Goal: Navigation & Orientation: Find specific page/section

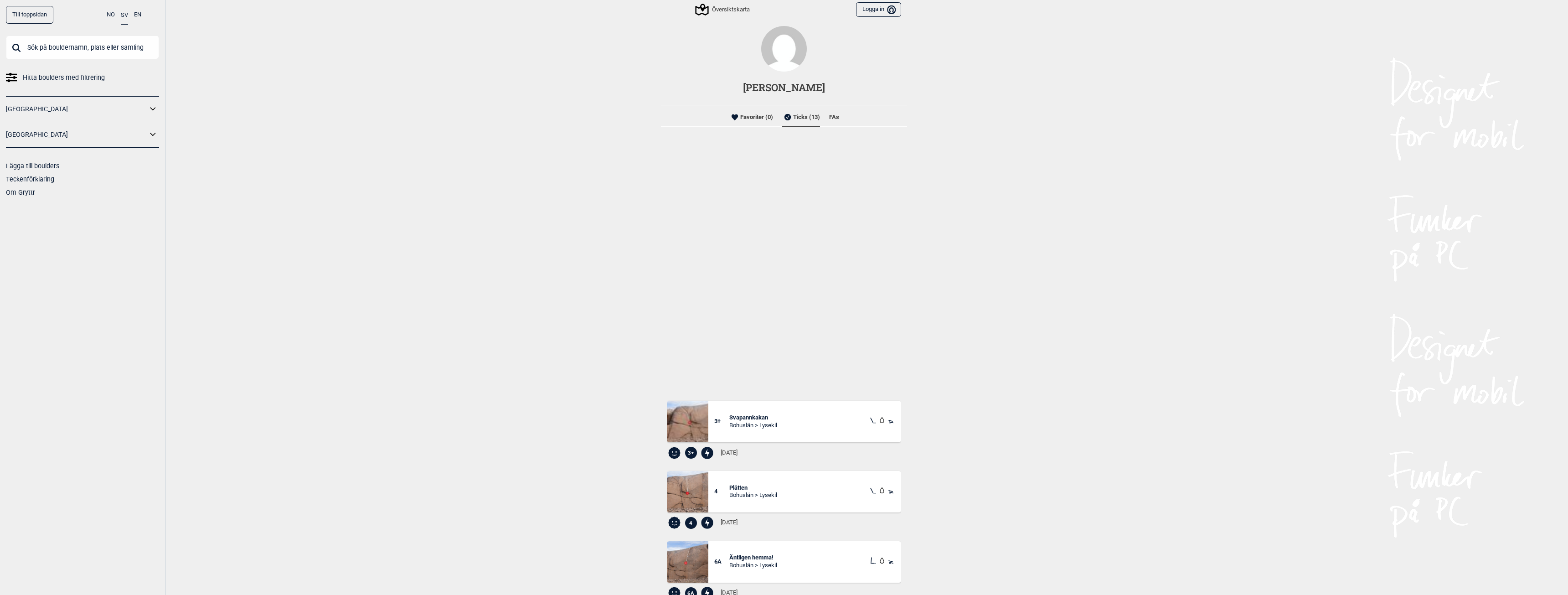
scroll to position [305, 0]
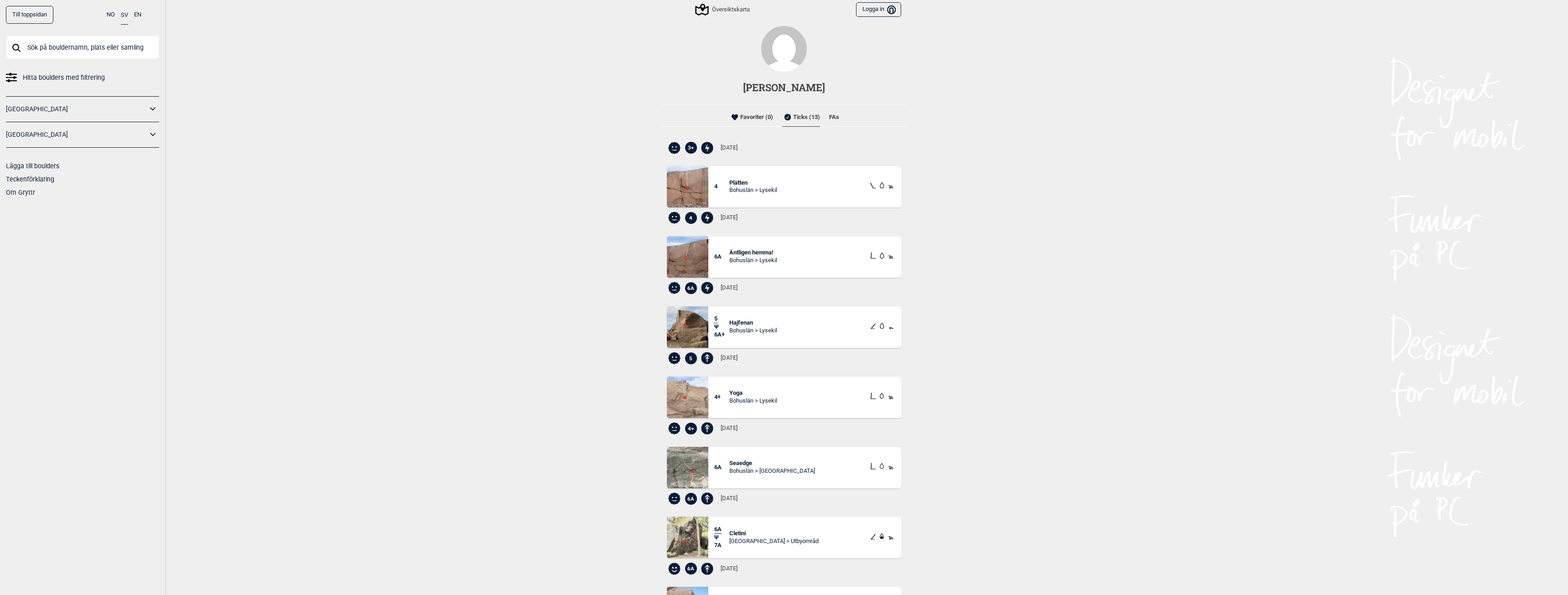
click at [772, 254] on span "Äntligen hemma!" at bounding box center [753, 253] width 48 height 8
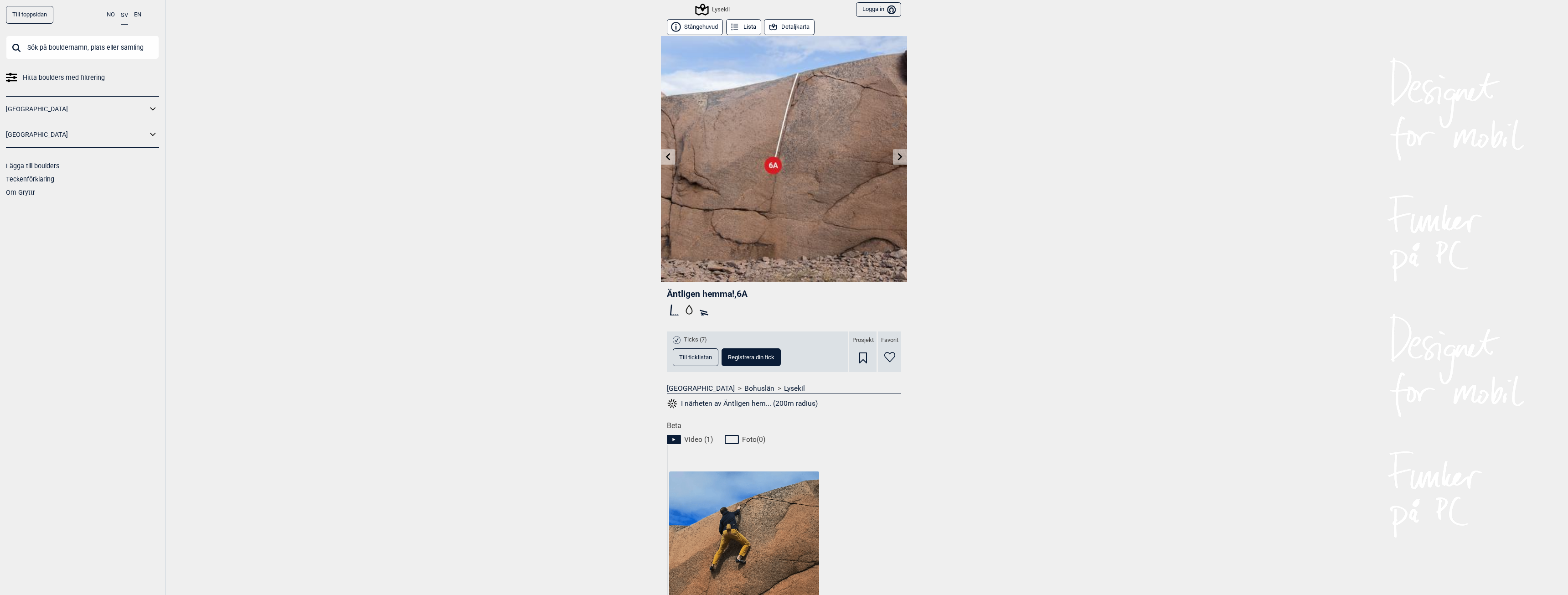
click at [32, 17] on link "Till toppsidan" at bounding box center [29, 14] width 47 height 18
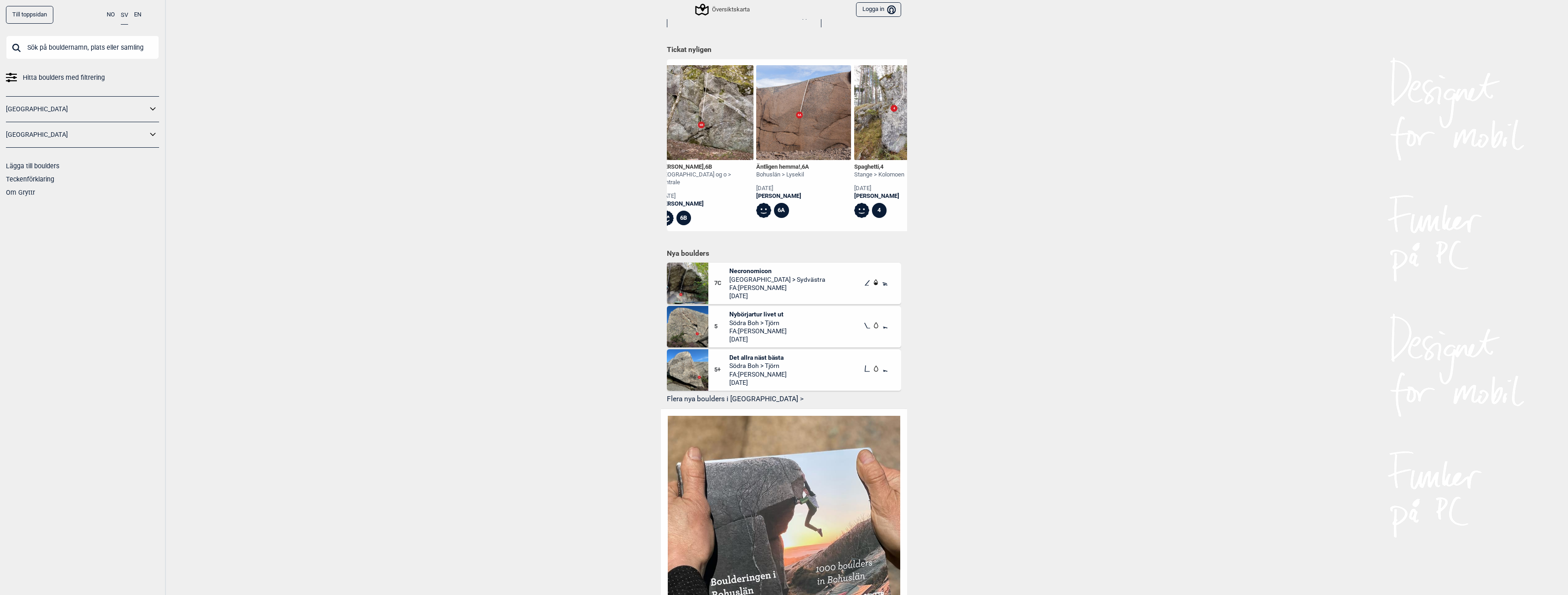
scroll to position [319, 0]
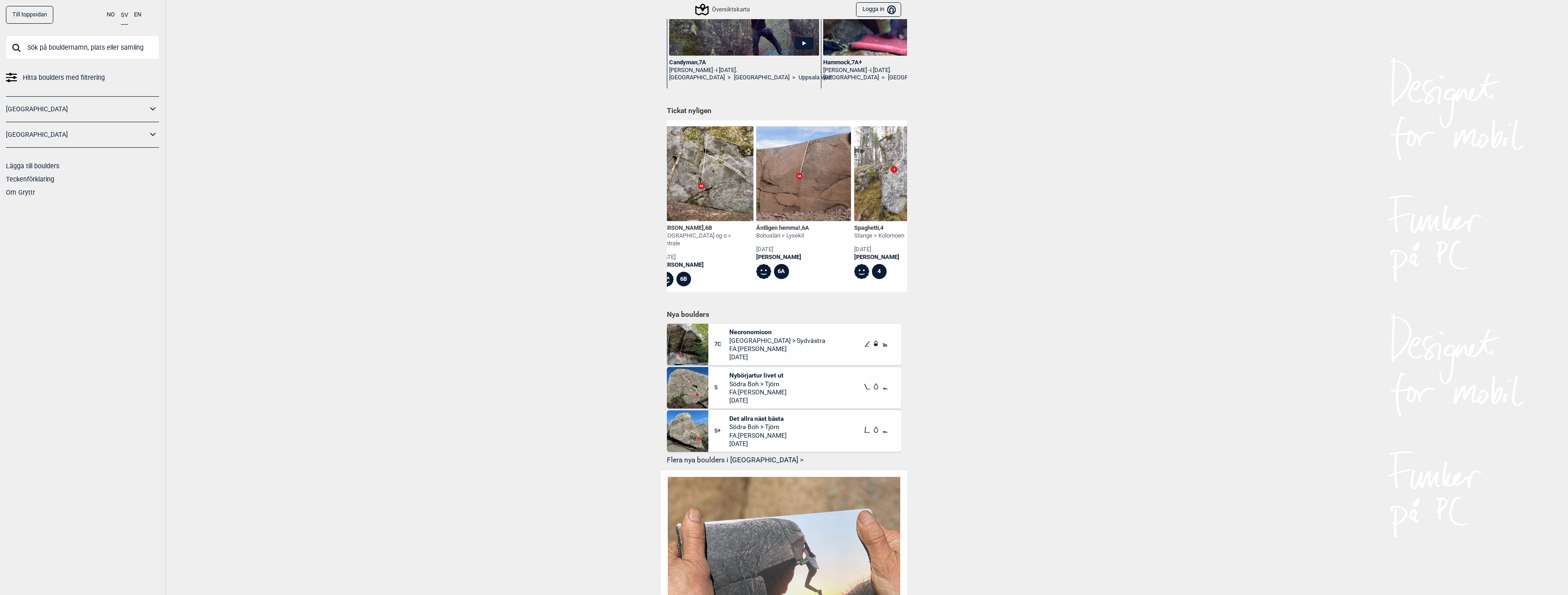
click at [772, 228] on div "Äntligen hemma! , 6A" at bounding box center [782, 228] width 53 height 8
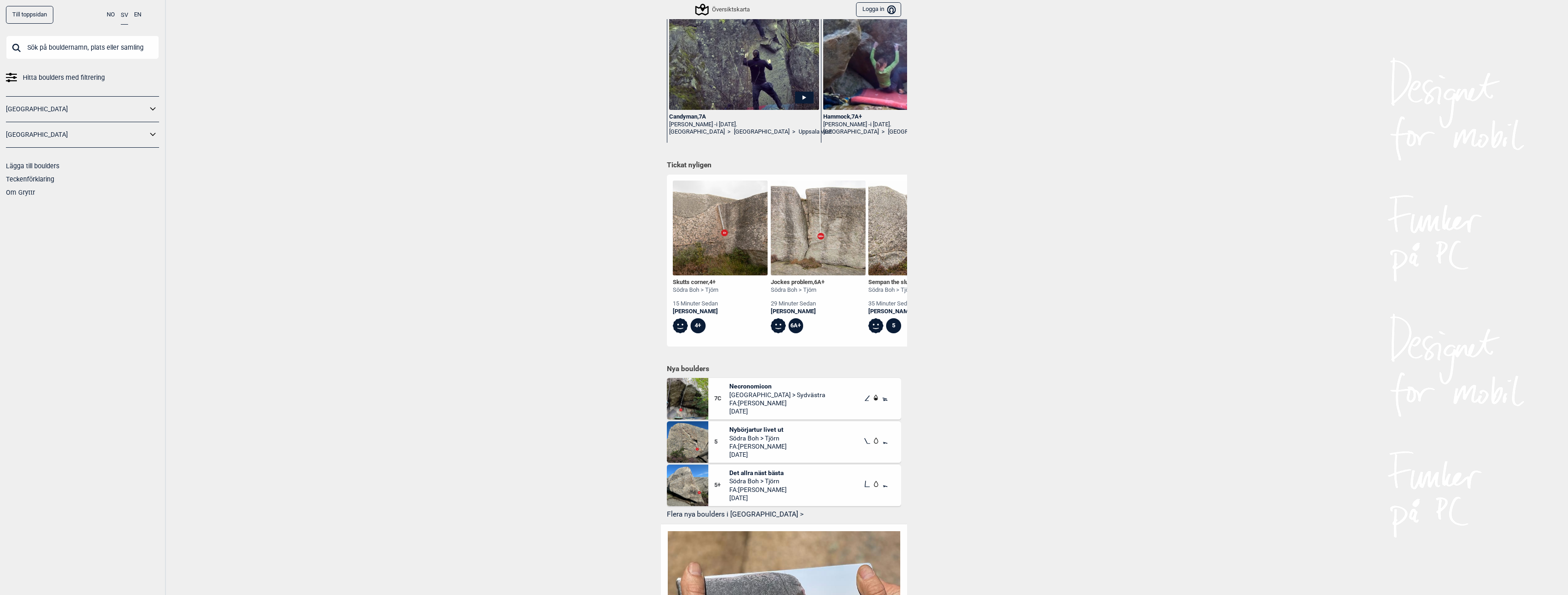
scroll to position [319, 0]
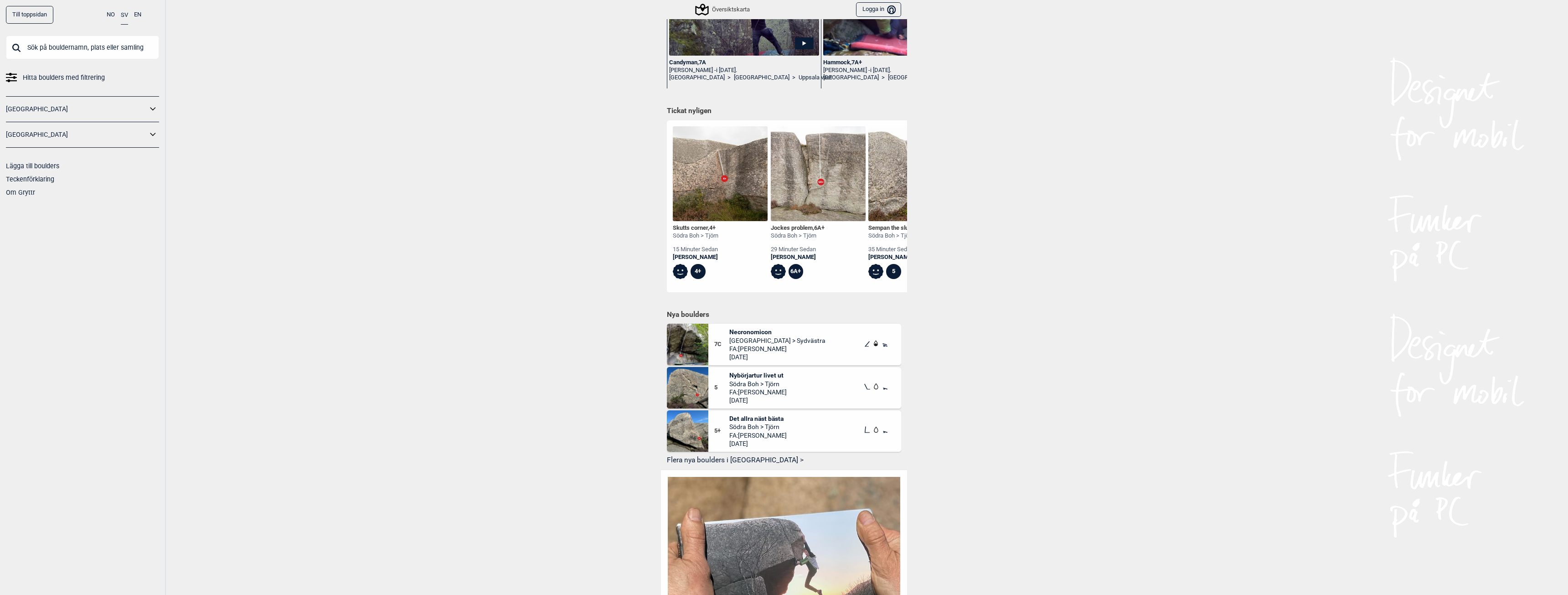
click at [734, 458] on button "Flera nya boulders i [GEOGRAPHIC_DATA] >" at bounding box center [784, 460] width 235 height 14
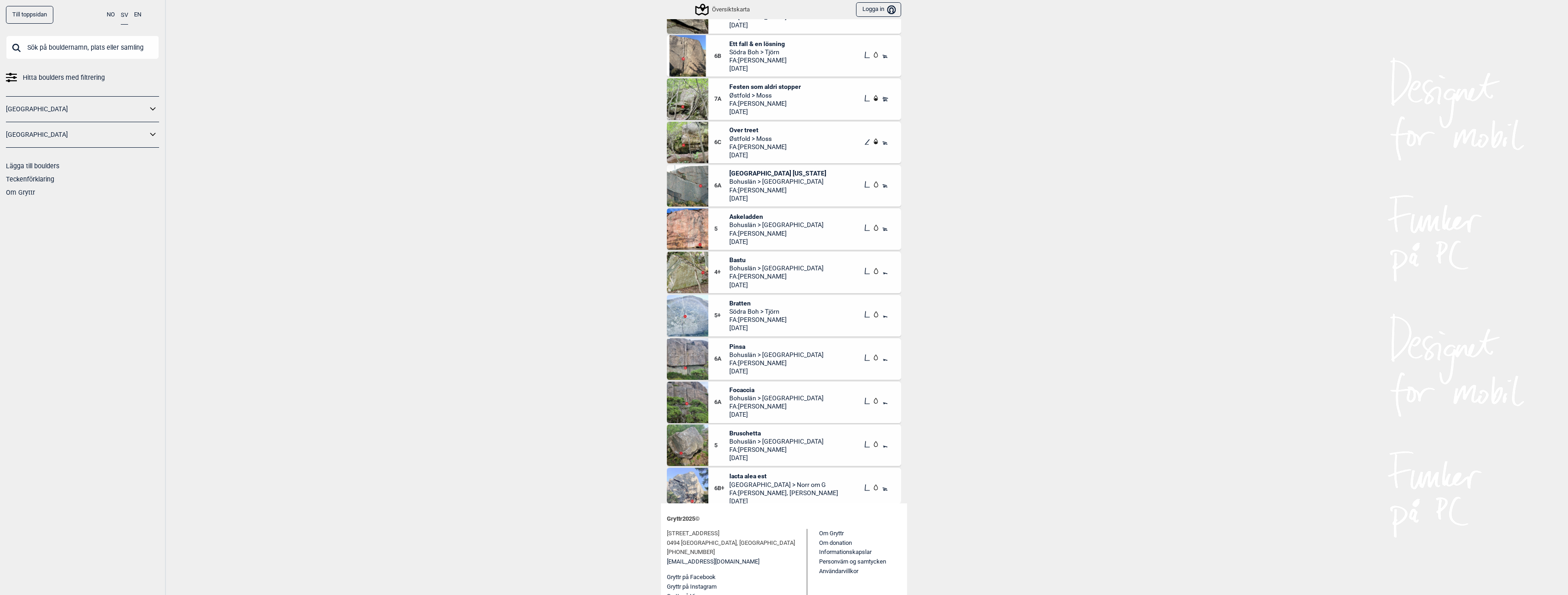
scroll to position [91, 0]
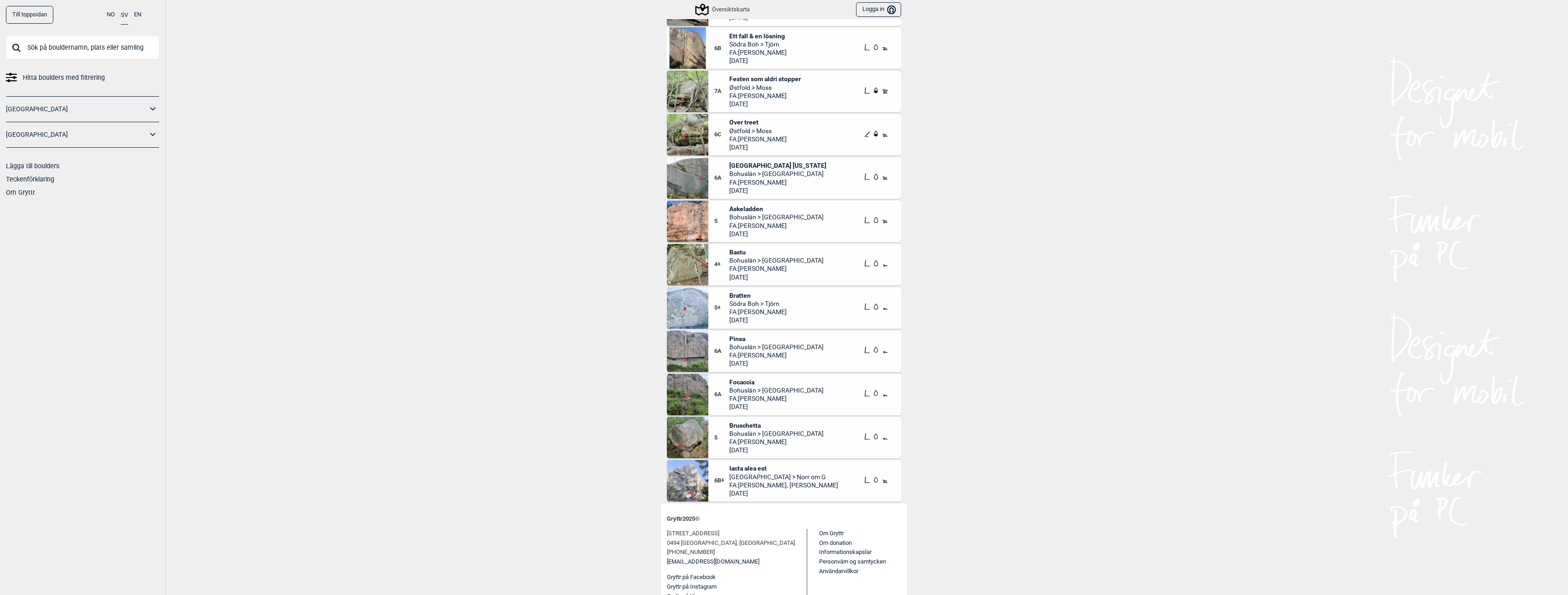
click at [737, 379] on span "Focaccia" at bounding box center [776, 381] width 94 height 9
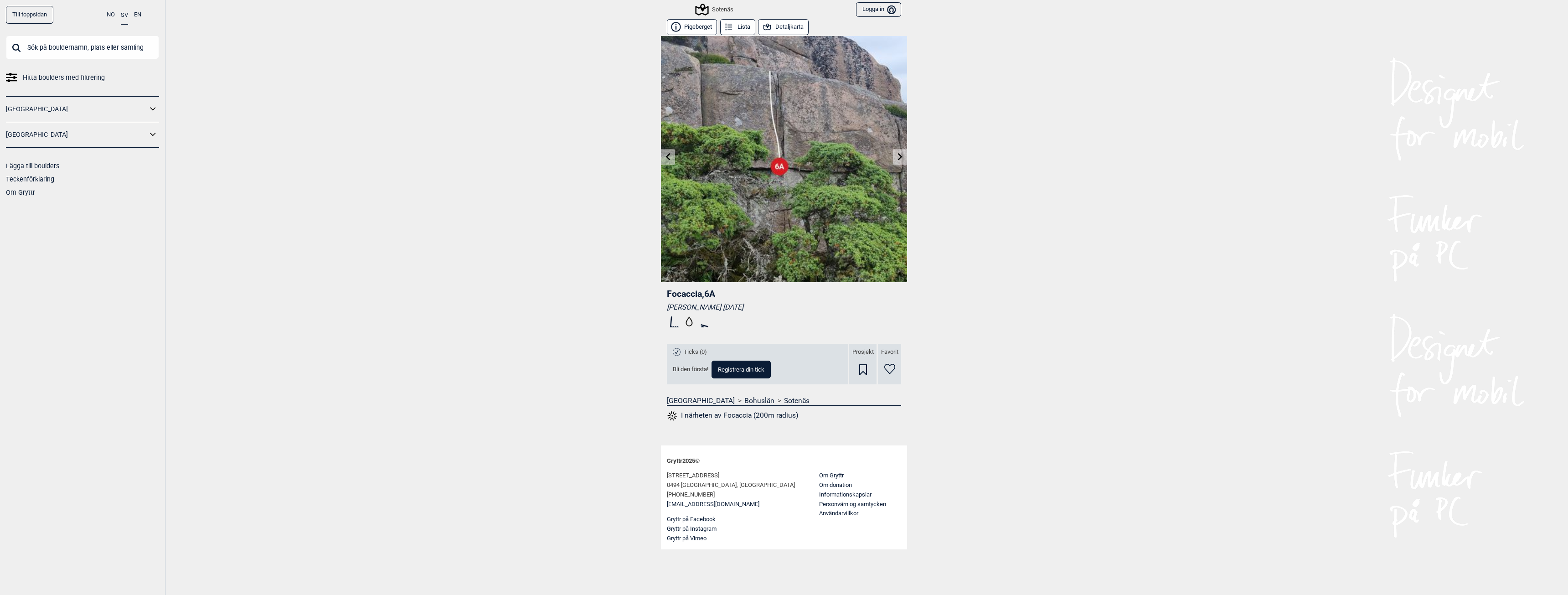
click at [897, 159] on icon at bounding box center [901, 156] width 8 height 8
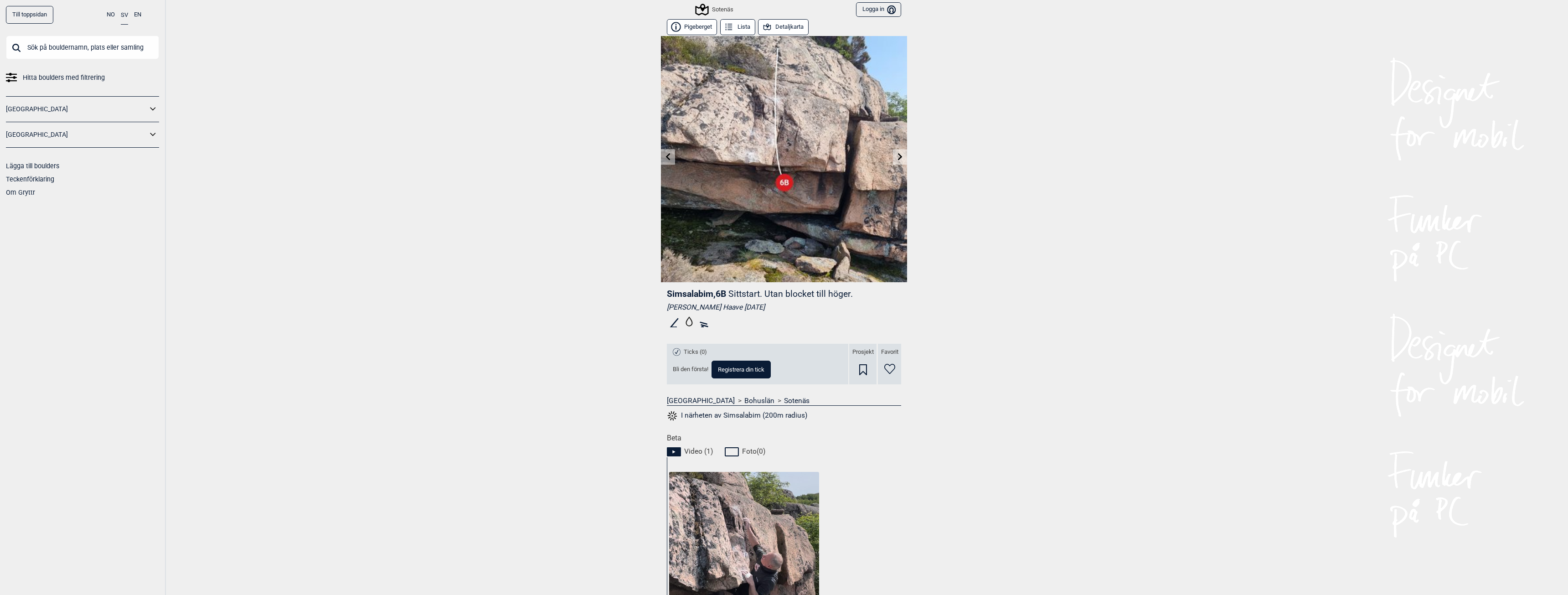
click at [669, 157] on link at bounding box center [668, 157] width 14 height 15
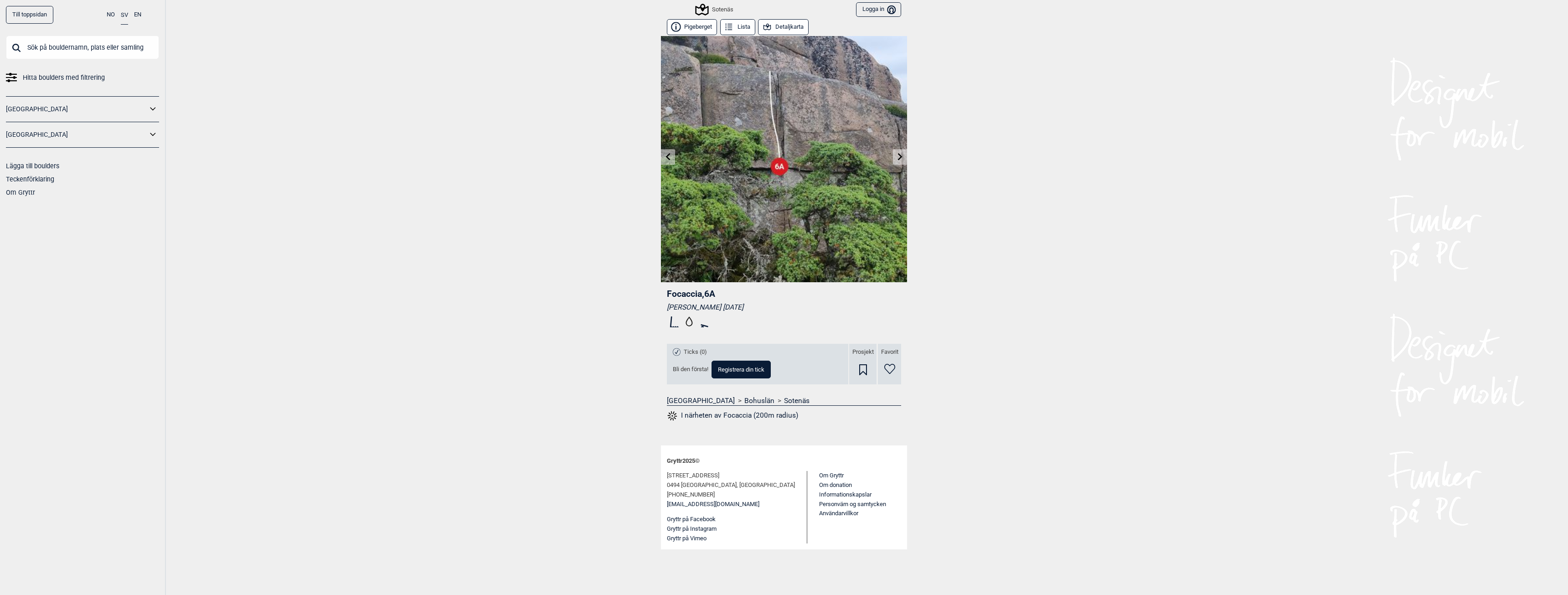
click at [777, 32] on button "Detaljkarta" at bounding box center [783, 27] width 51 height 16
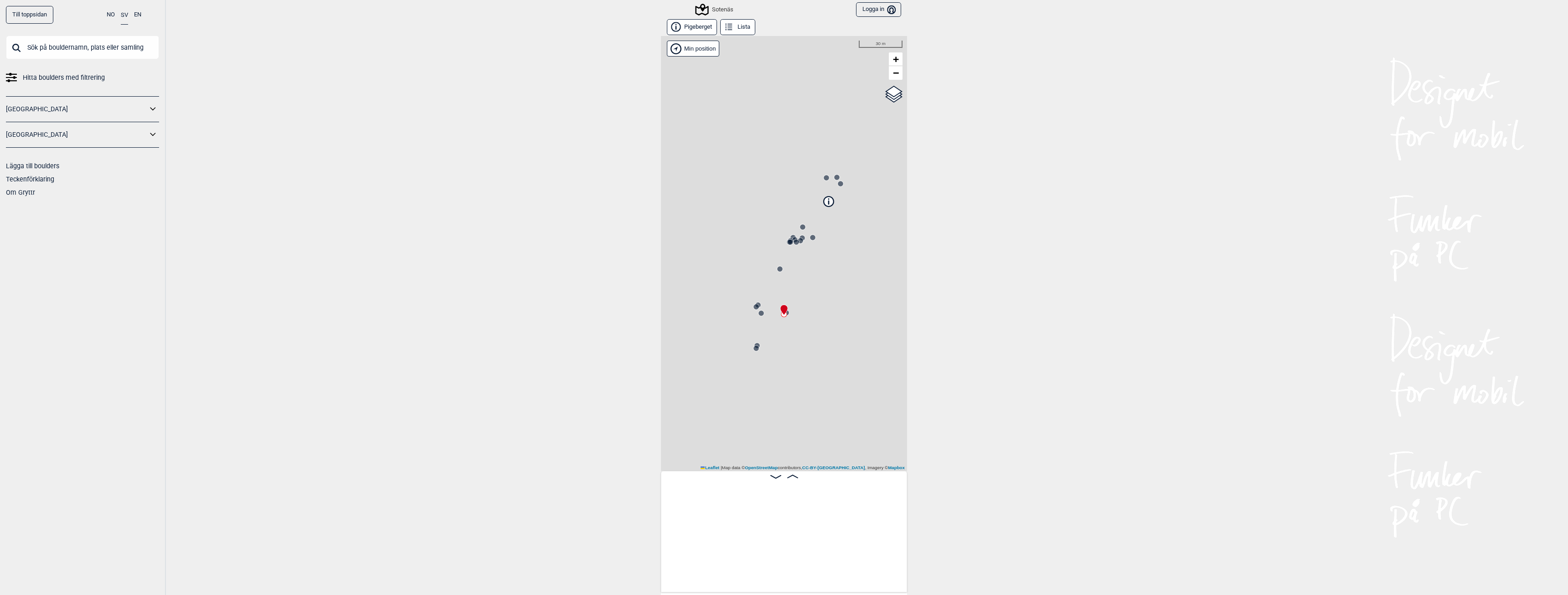
scroll to position [0, 540]
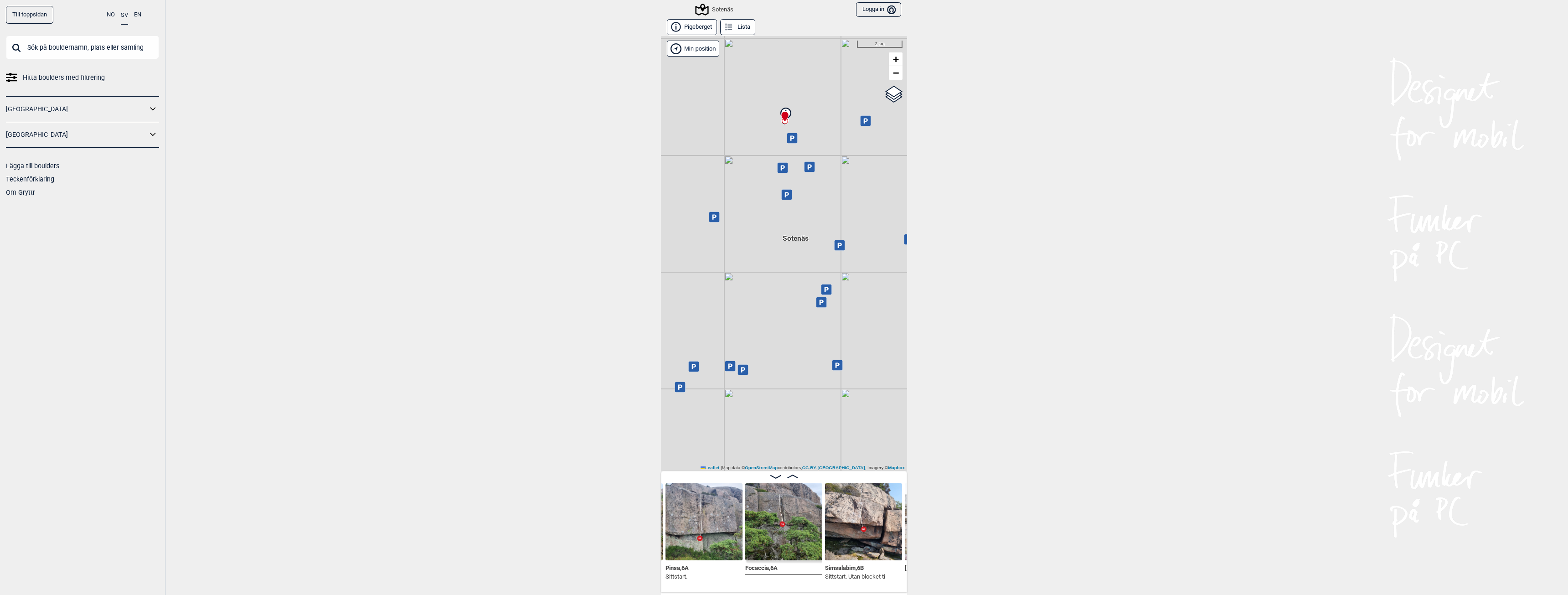
drag, startPoint x: 817, startPoint y: 398, endPoint x: 803, endPoint y: 203, distance: 195.5
click at [803, 203] on div "Sotenäs Brukerens posisjon Min position 2 km + − OpenStreetMap Google satellite…" at bounding box center [784, 254] width 246 height 435
